Goal: Check status: Check status

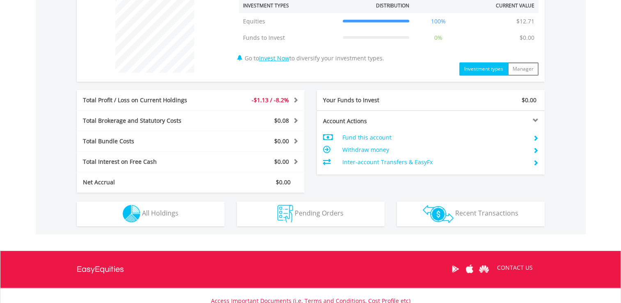
scroll to position [308, 0]
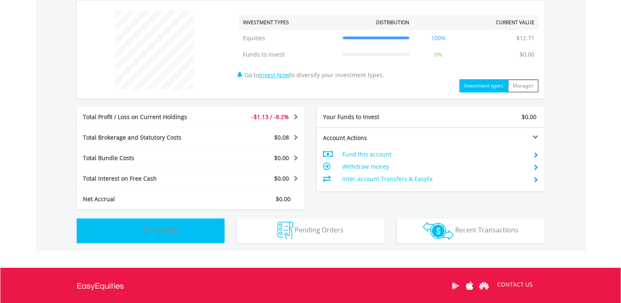
click at [137, 227] on img "button" at bounding box center [132, 231] width 18 height 18
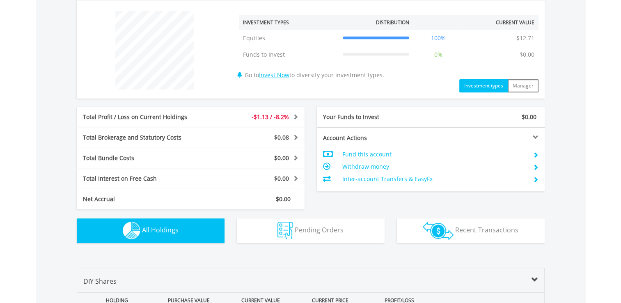
scroll to position [506, 0]
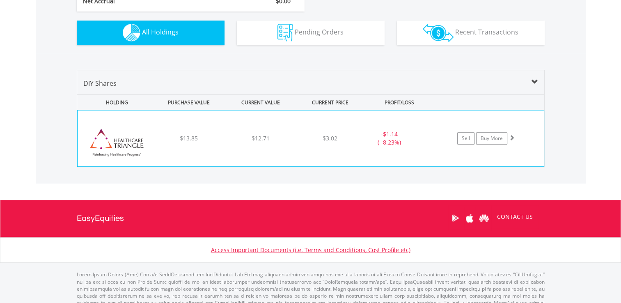
click at [144, 144] on img at bounding box center [117, 142] width 71 height 43
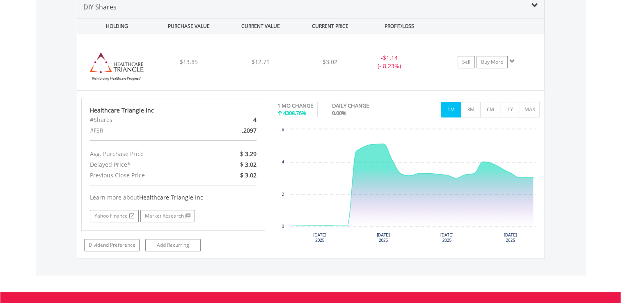
scroll to position [589, 0]
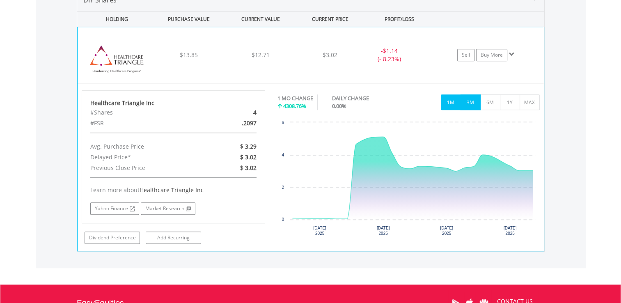
click at [472, 99] on button "3M" at bounding box center [470, 102] width 20 height 16
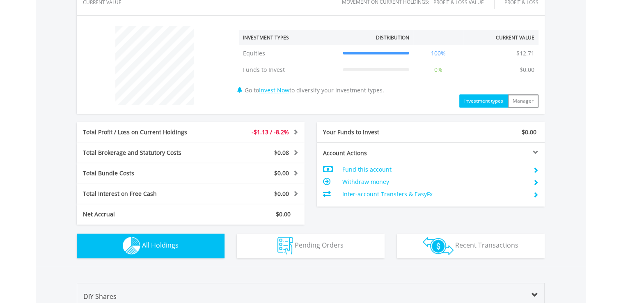
scroll to position [0, 0]
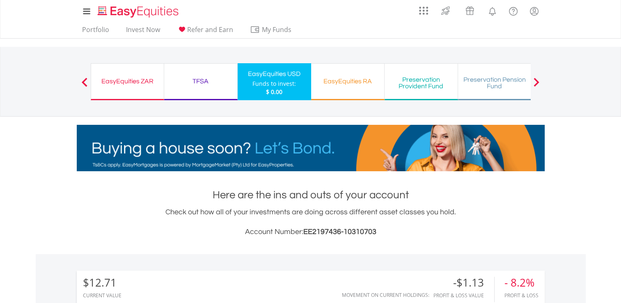
click at [199, 76] on div "TFSA" at bounding box center [200, 80] width 63 height 11
